Goal: Task Accomplishment & Management: Complete application form

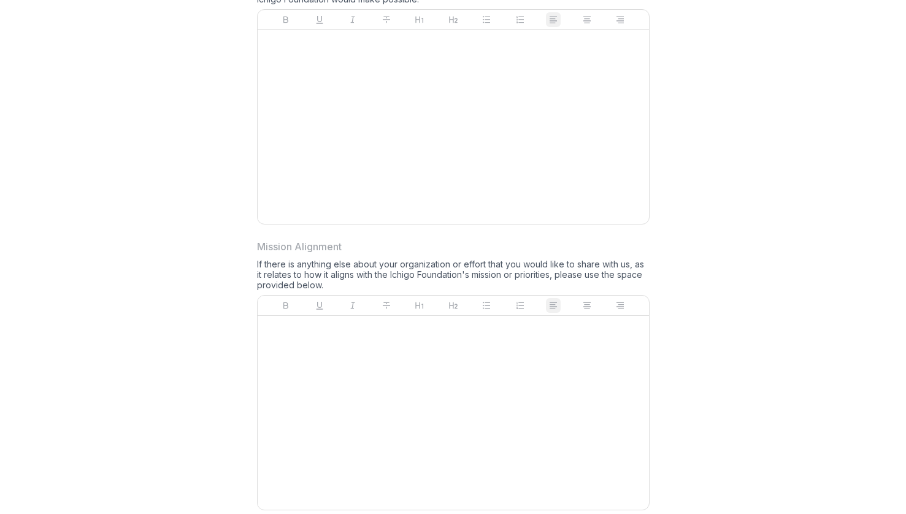
scroll to position [1140, 0]
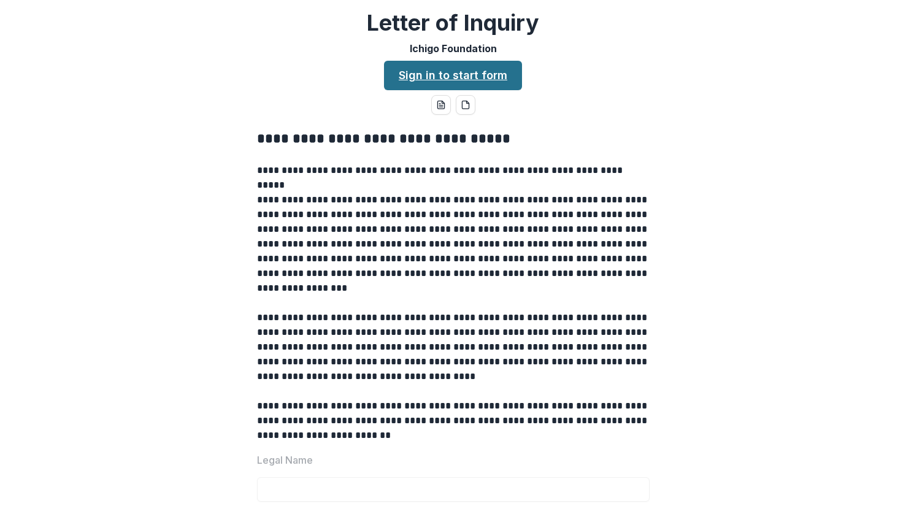
click at [474, 80] on link "Sign in to start form" at bounding box center [453, 75] width 138 height 29
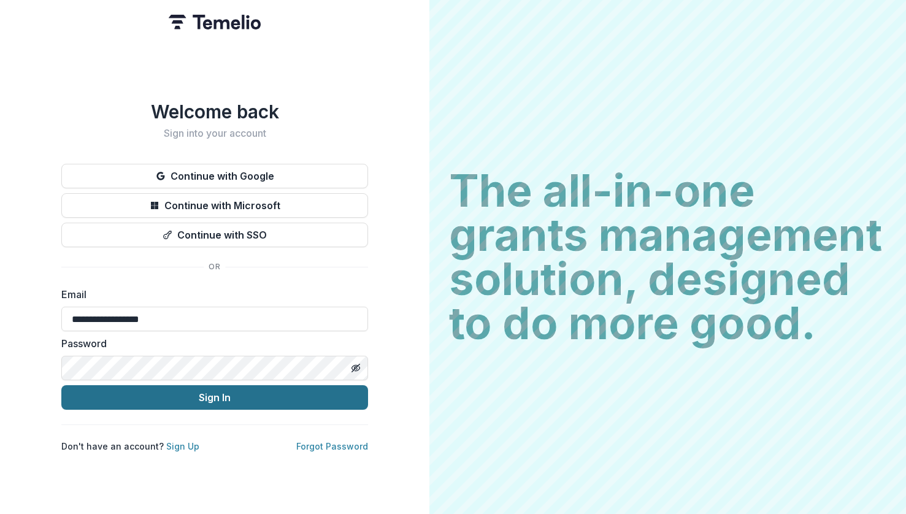
click at [220, 393] on button "Sign In" at bounding box center [214, 397] width 307 height 25
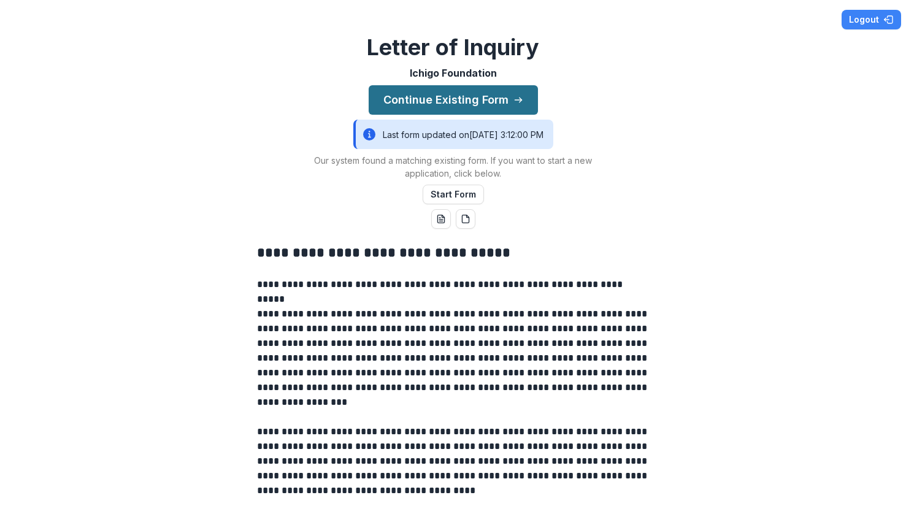
click at [469, 100] on button "Continue Existing Form" at bounding box center [453, 99] width 169 height 29
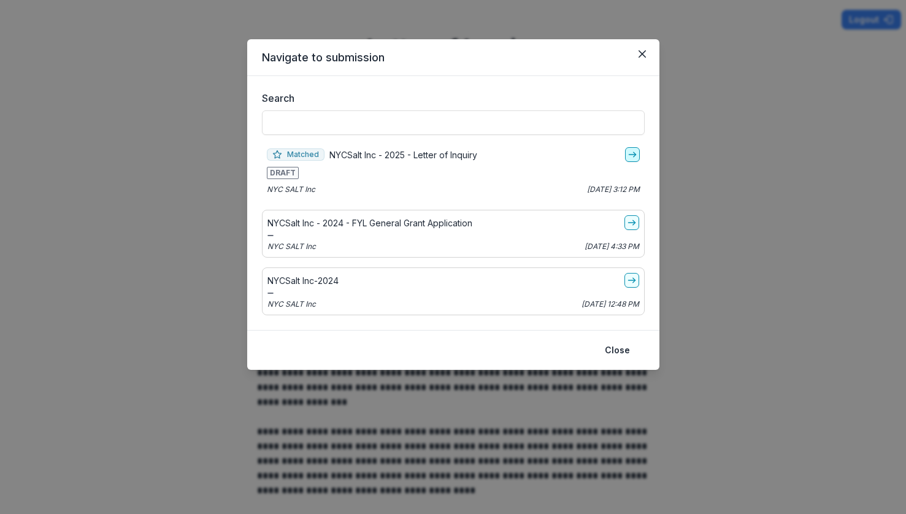
click at [636, 154] on icon "go-to" at bounding box center [633, 155] width 10 height 10
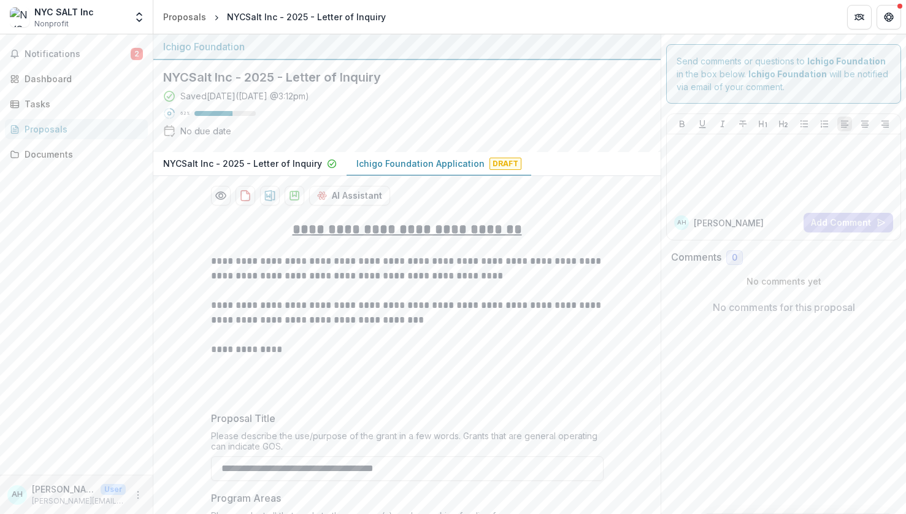
click at [430, 165] on p "Ichigo Foundation Application" at bounding box center [421, 163] width 128 height 13
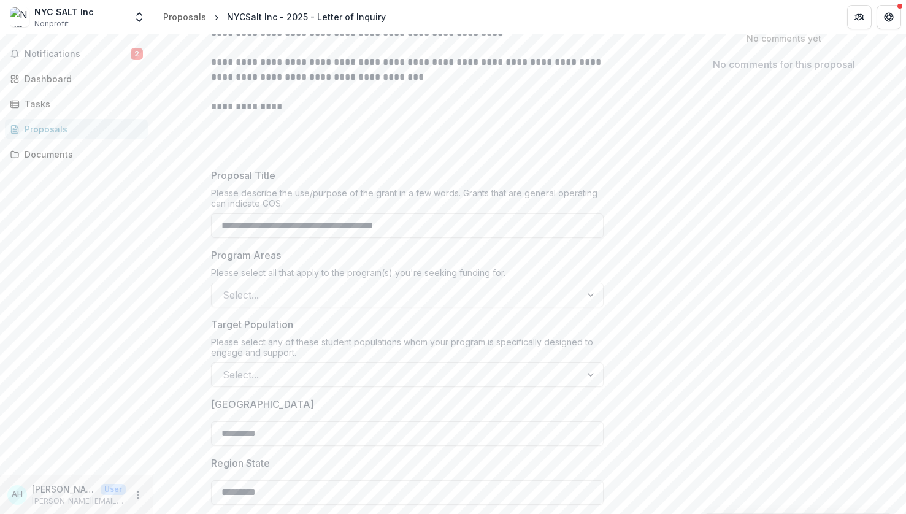
scroll to position [249, 0]
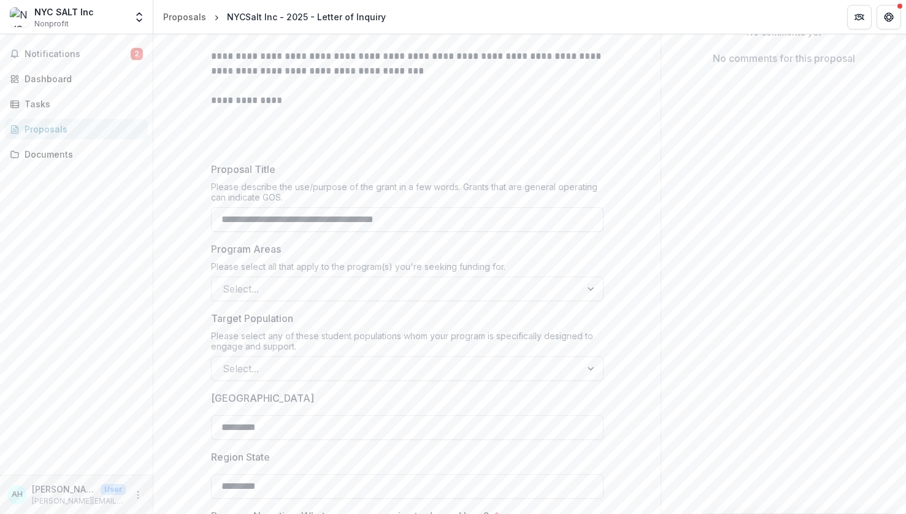
click at [219, 220] on input "**********" at bounding box center [407, 219] width 393 height 25
type input "**********"
click at [312, 291] on div at bounding box center [396, 288] width 347 height 17
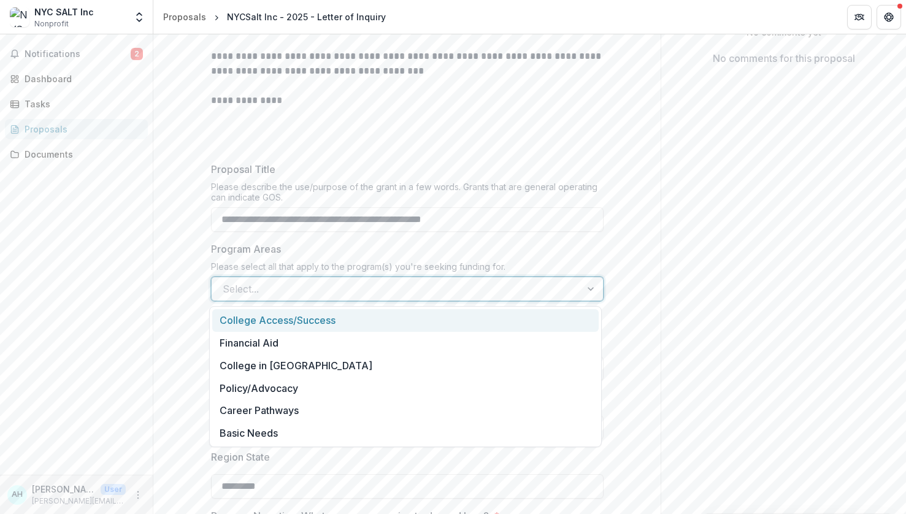
click at [280, 321] on div "College Access/Success" at bounding box center [405, 320] width 387 height 23
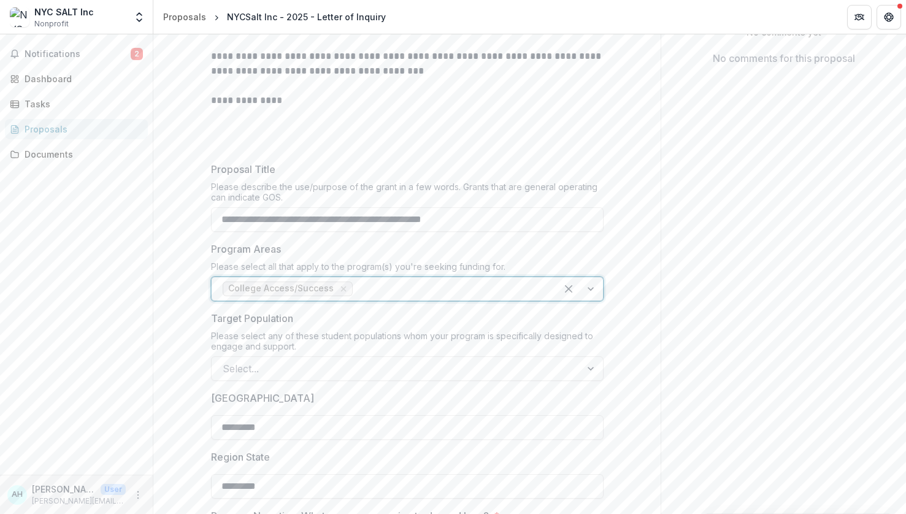
click at [396, 290] on div at bounding box center [450, 288] width 190 height 17
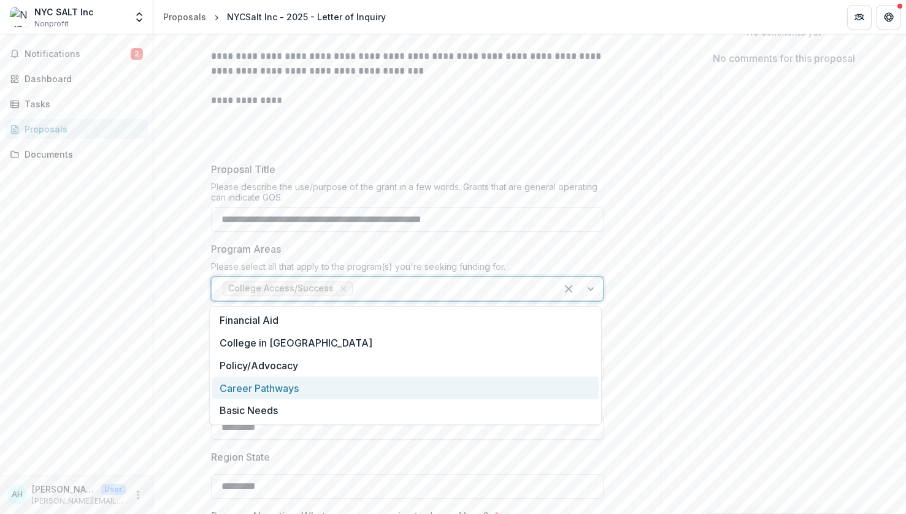
click at [271, 387] on div "Career Pathways" at bounding box center [405, 388] width 387 height 23
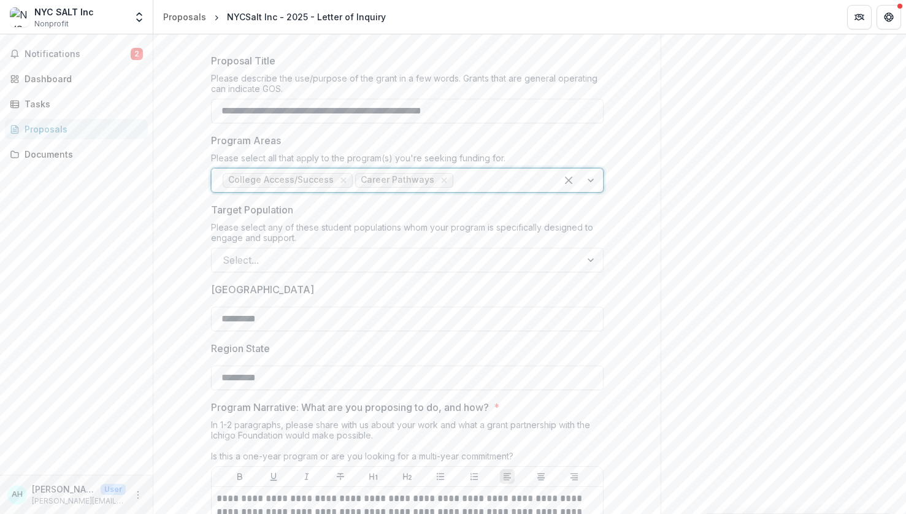
scroll to position [355, 0]
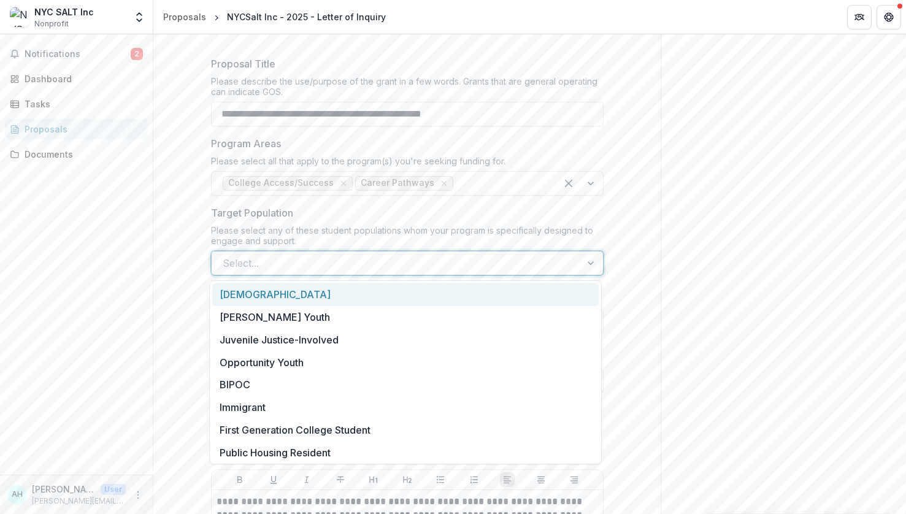
click at [335, 261] on div at bounding box center [396, 263] width 347 height 17
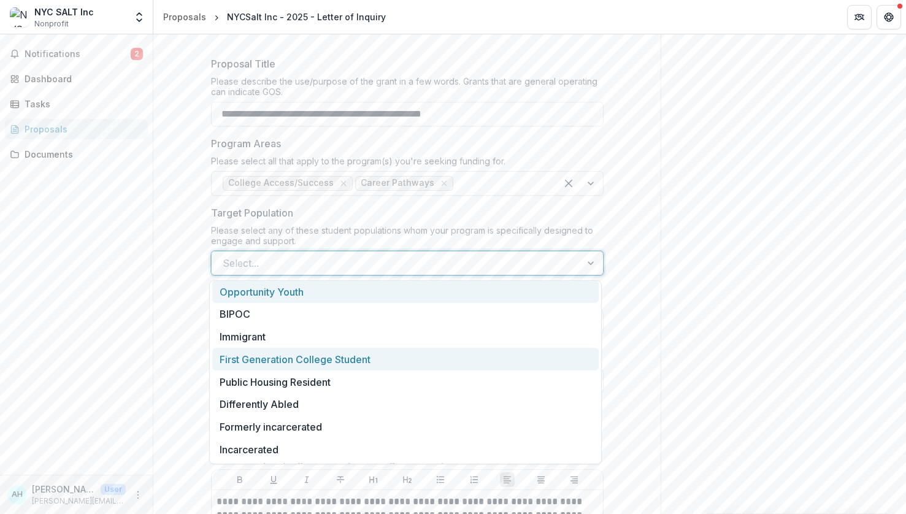
scroll to position [71, 0]
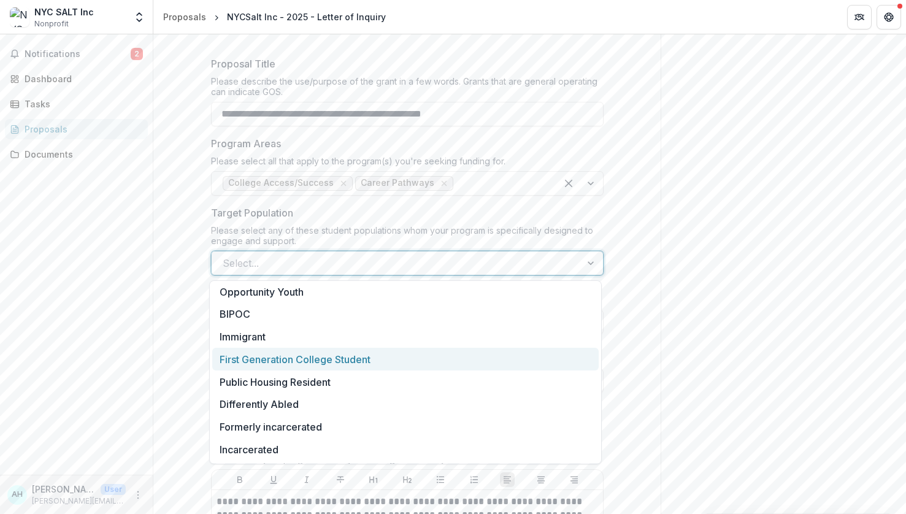
click at [314, 359] on div "First Generation College Student" at bounding box center [405, 359] width 387 height 23
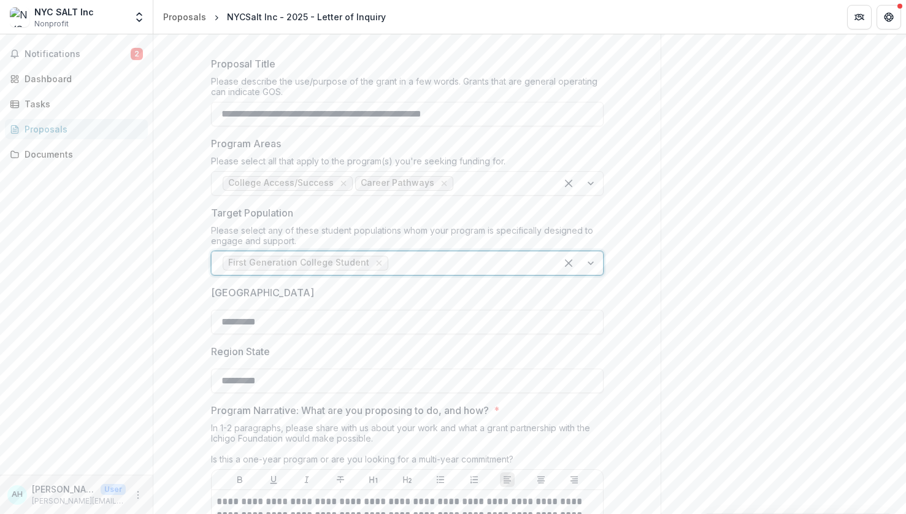
click at [425, 266] on div at bounding box center [468, 263] width 155 height 17
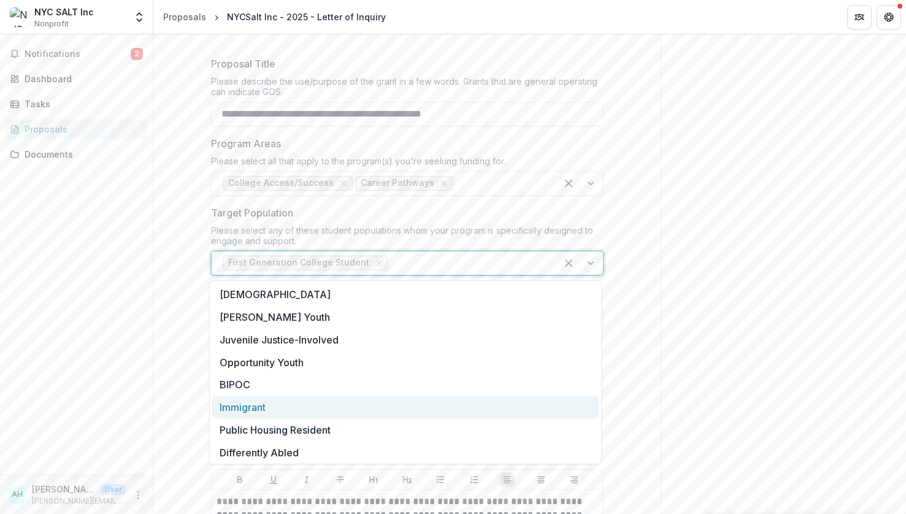
click at [266, 409] on div "Immigrant" at bounding box center [405, 407] width 387 height 23
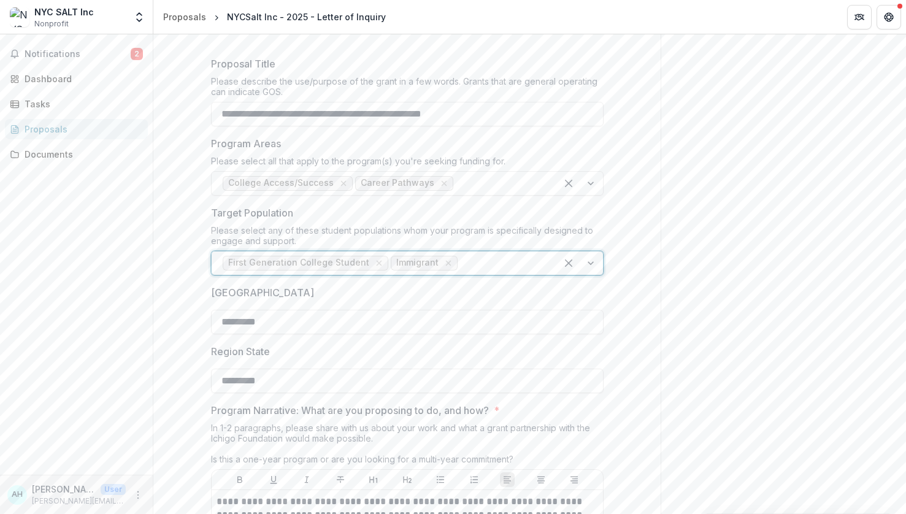
click at [477, 264] on div at bounding box center [502, 263] width 85 height 17
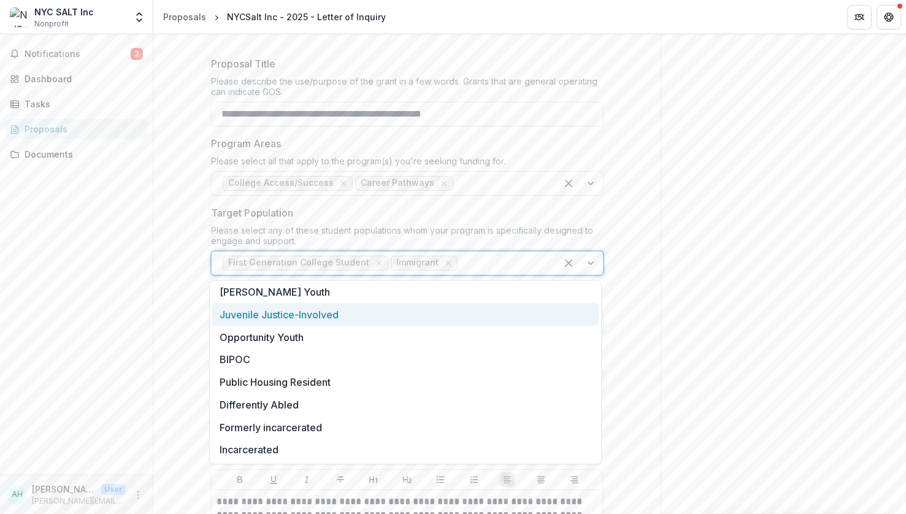
scroll to position [24, 0]
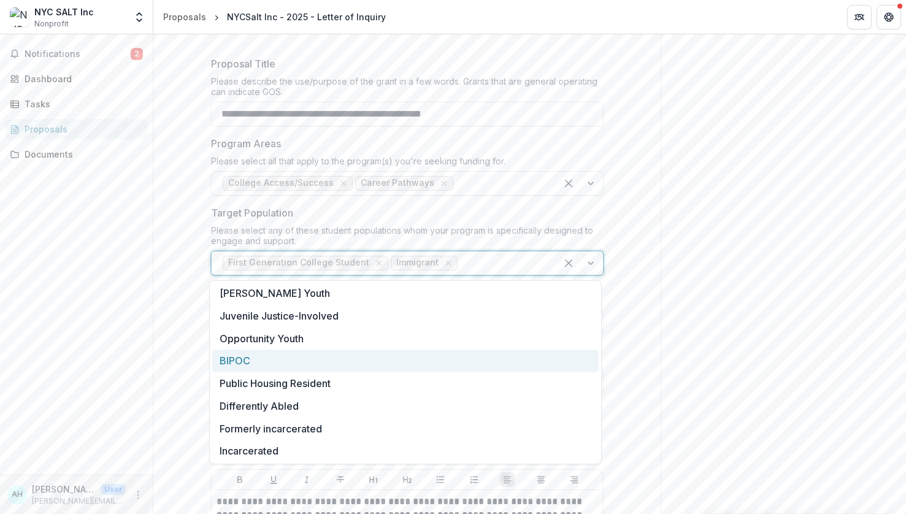
click at [247, 361] on div "BIPOC" at bounding box center [405, 361] width 387 height 23
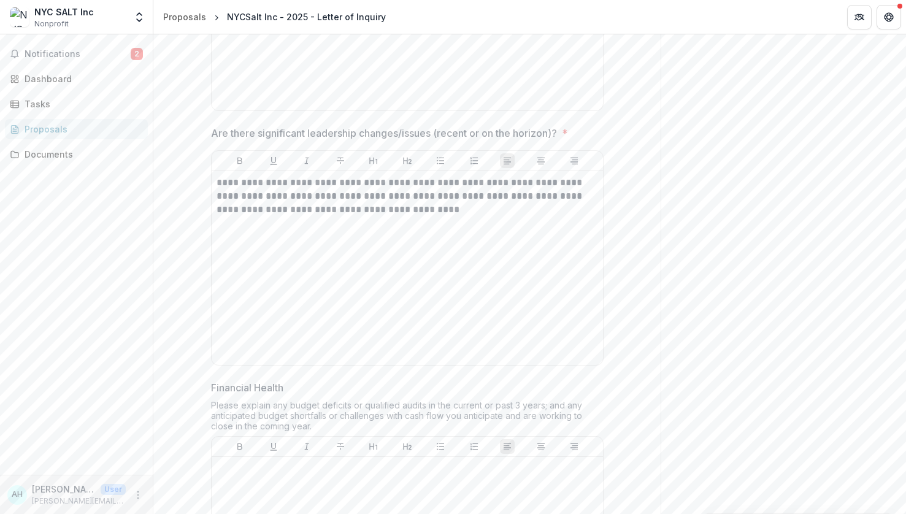
scroll to position [1803, 0]
